Goal: Task Accomplishment & Management: Manage account settings

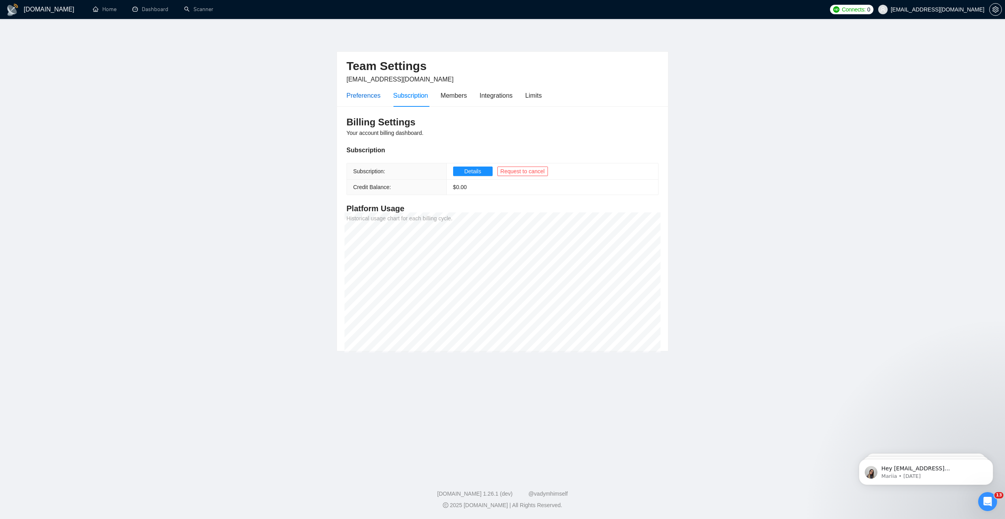
click at [366, 98] on div "Preferences" at bounding box center [364, 96] width 34 height 10
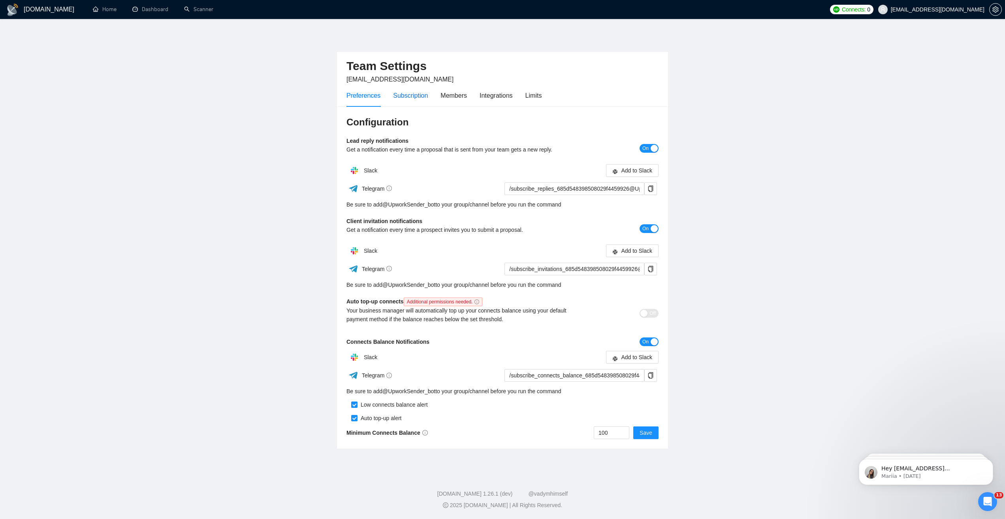
click at [404, 98] on div "Subscription" at bounding box center [410, 96] width 35 height 10
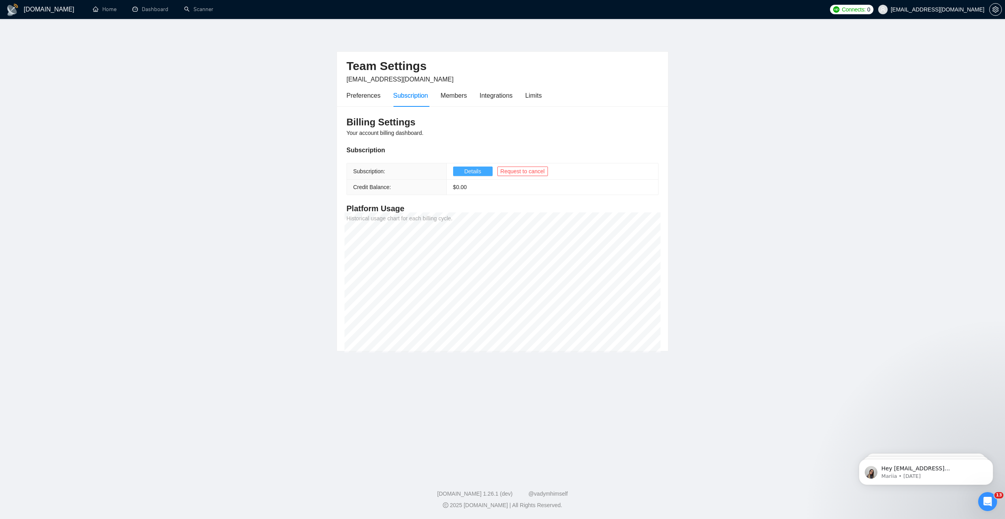
click at [464, 171] on span "Details" at bounding box center [472, 171] width 17 height 9
